Goal: Task Accomplishment & Management: Manage account settings

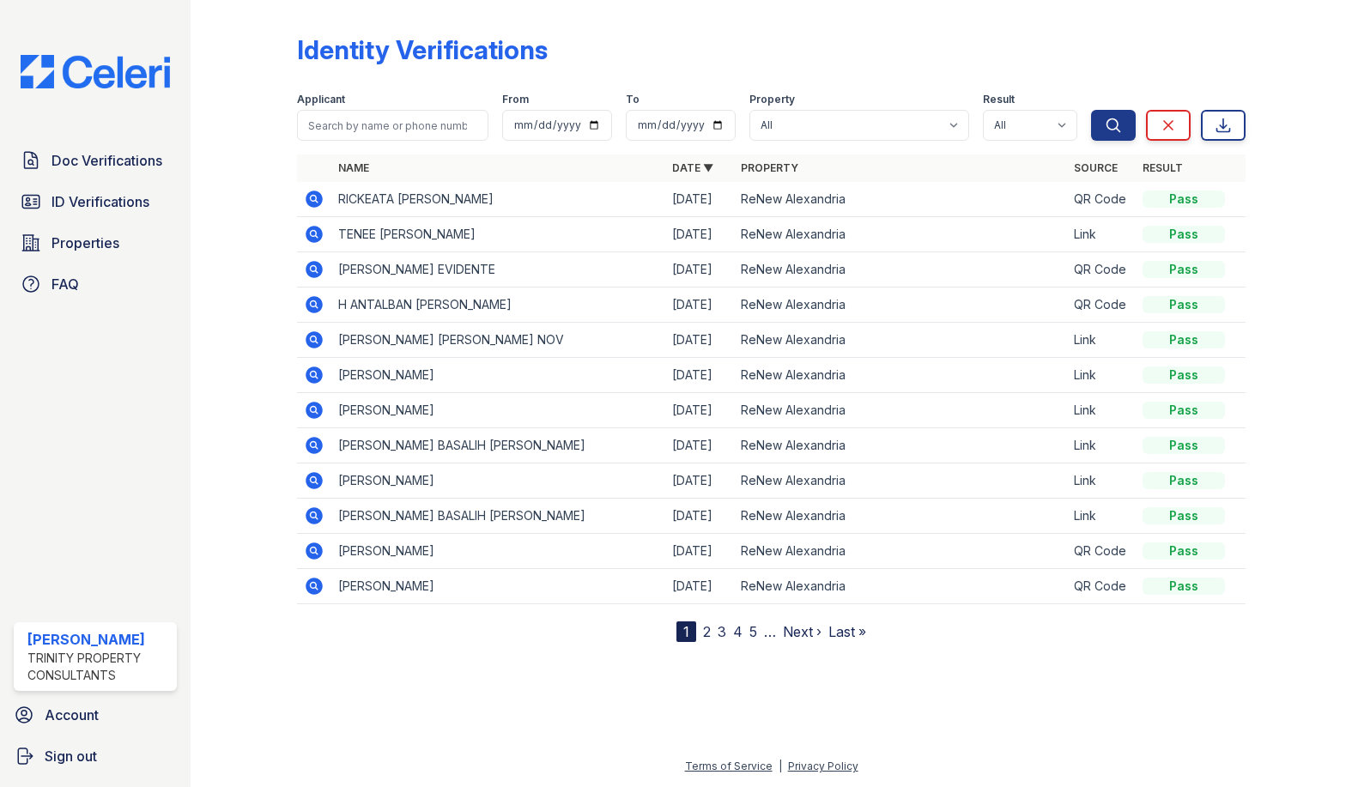
click at [228, 405] on div at bounding box center [257, 324] width 79 height 635
click at [100, 233] on span "Properties" at bounding box center [86, 243] width 68 height 21
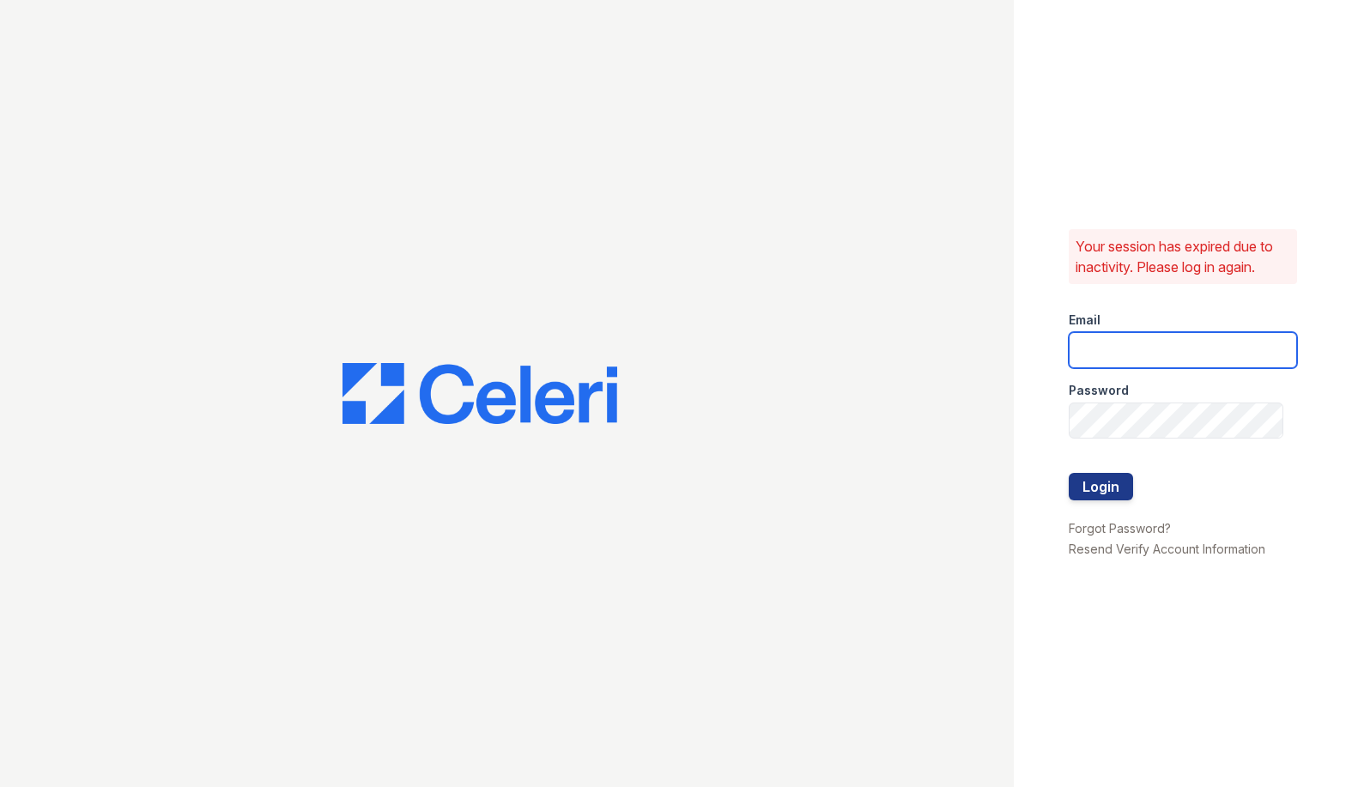
type input "[EMAIL_ADDRESS][DOMAIN_NAME]"
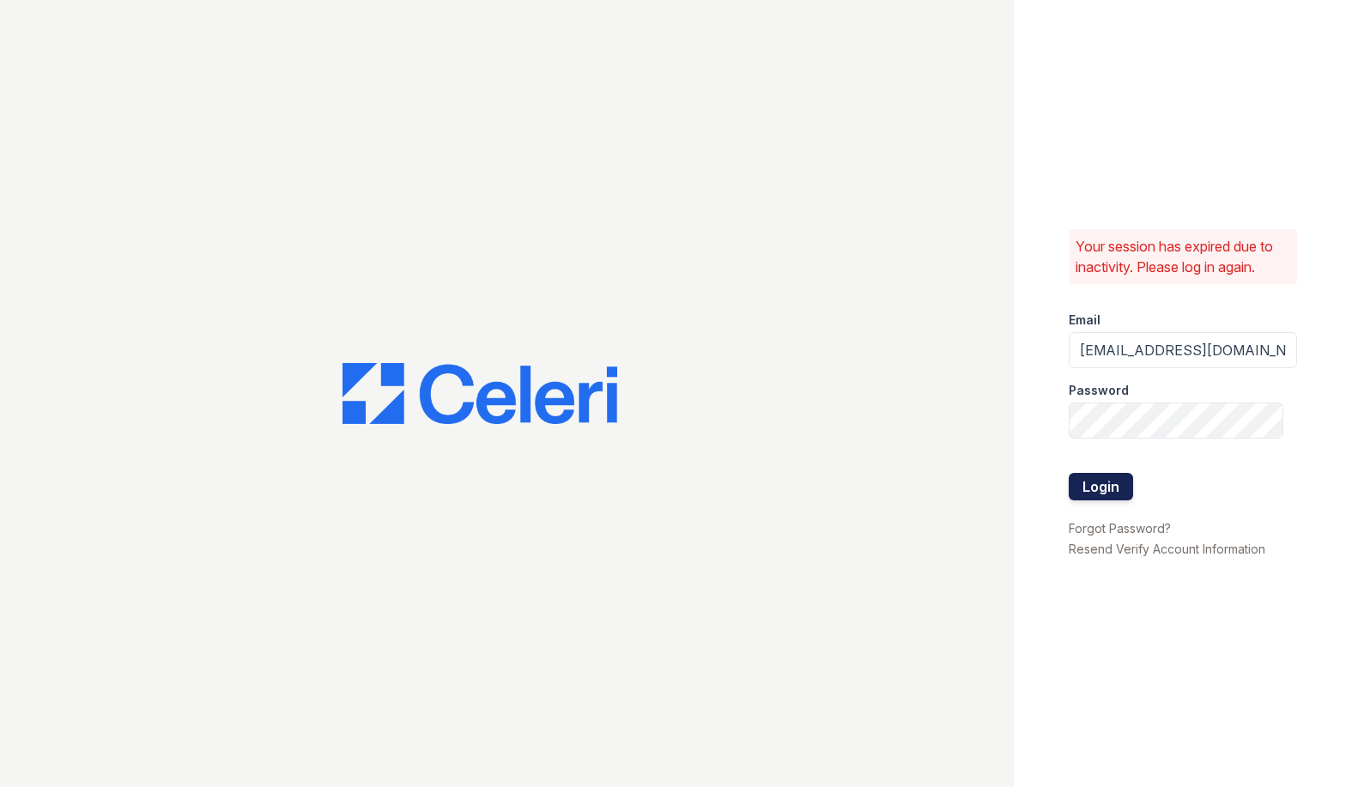
click at [1097, 477] on button "Login" at bounding box center [1101, 486] width 64 height 27
